Goal: Task Accomplishment & Management: Manage account settings

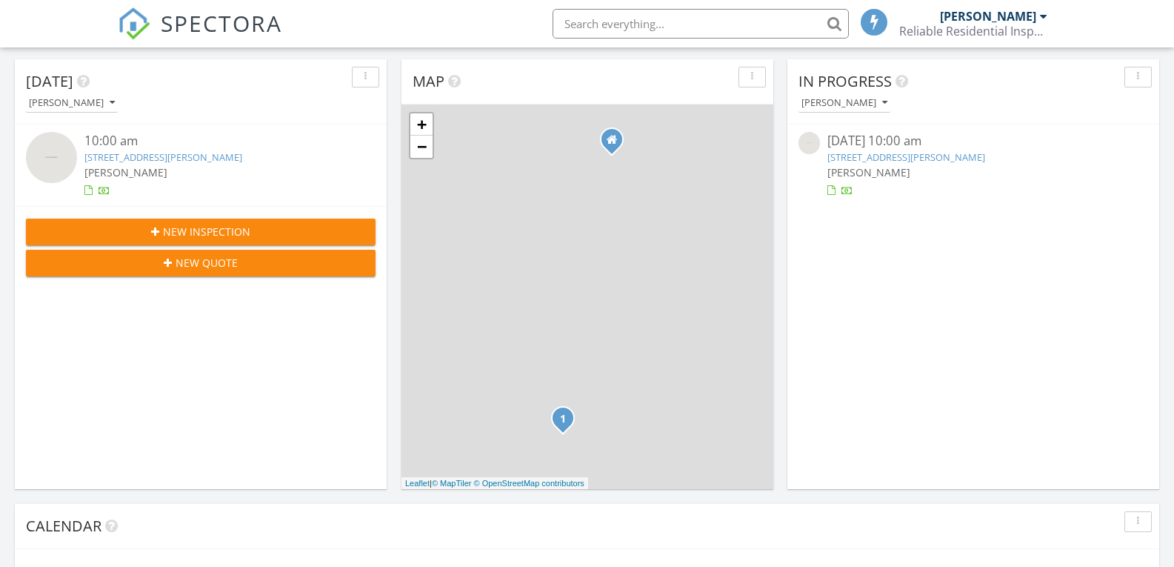
scroll to position [1371, 1197]
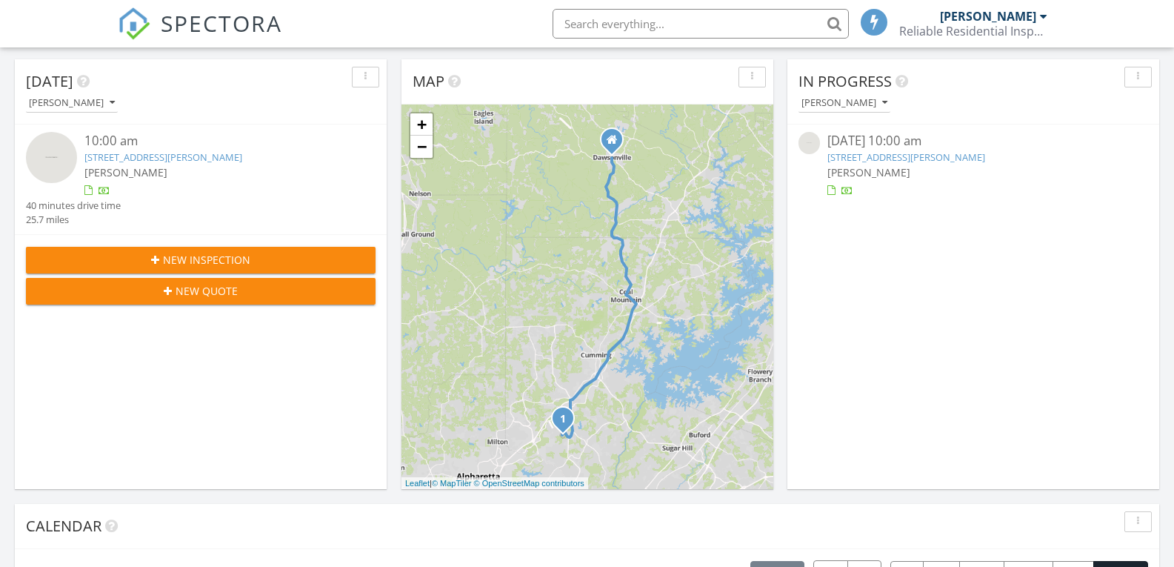
click at [829, 190] on div at bounding box center [831, 191] width 8 height 10
click at [832, 188] on div at bounding box center [831, 191] width 8 height 10
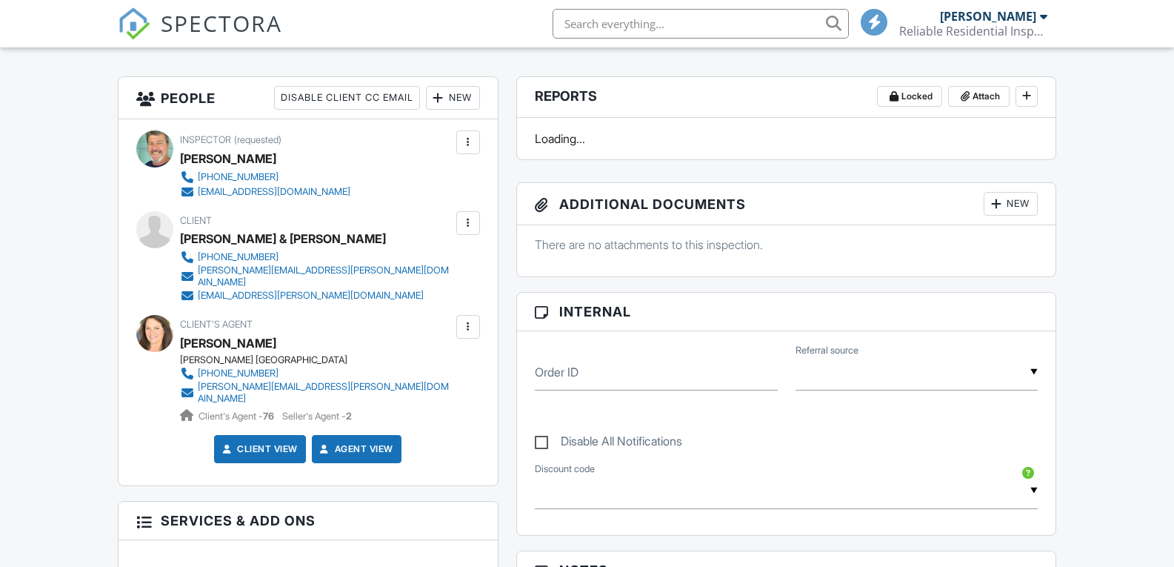
scroll to position [370, 0]
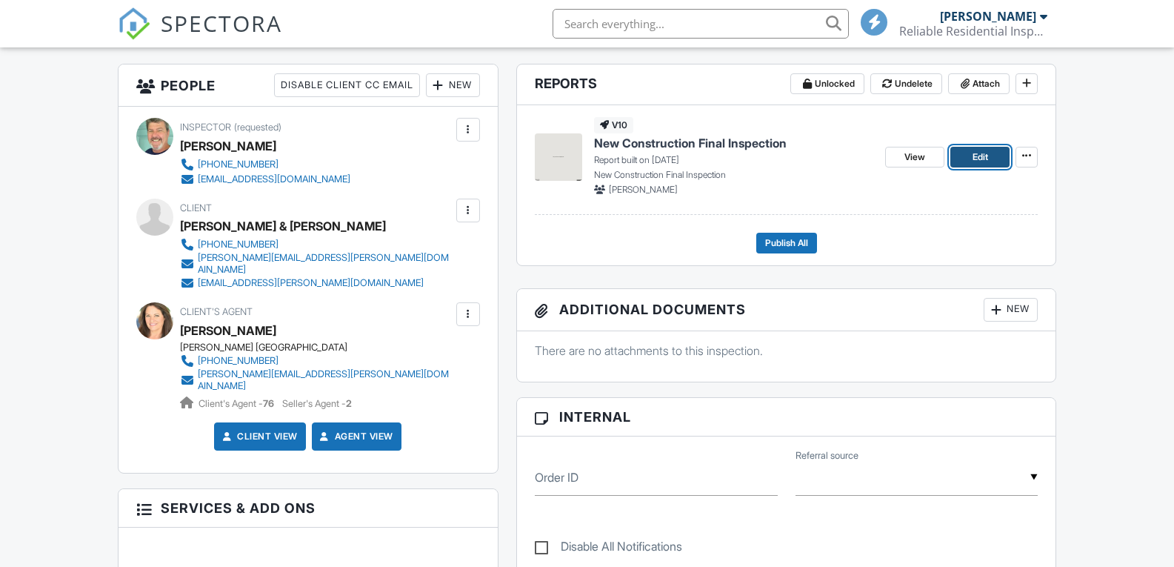
click at [985, 153] on span "Edit" at bounding box center [980, 157] width 16 height 15
